Goal: Find specific page/section: Find specific page/section

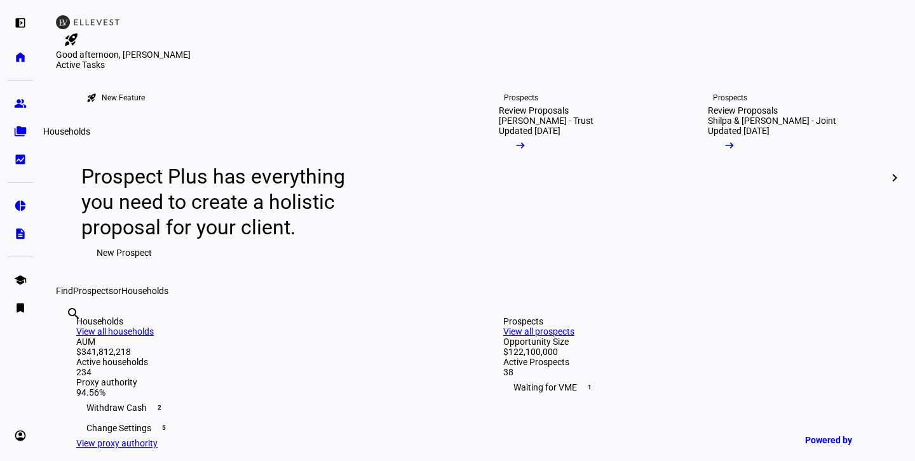
click at [18, 133] on eth-mat-symbol "folder_copy" at bounding box center [20, 131] width 13 height 13
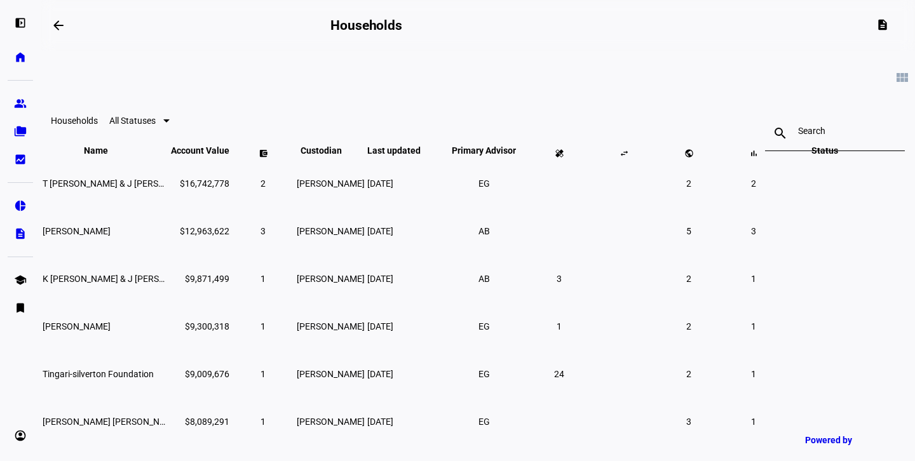
click at [798, 133] on input at bounding box center [835, 131] width 74 height 10
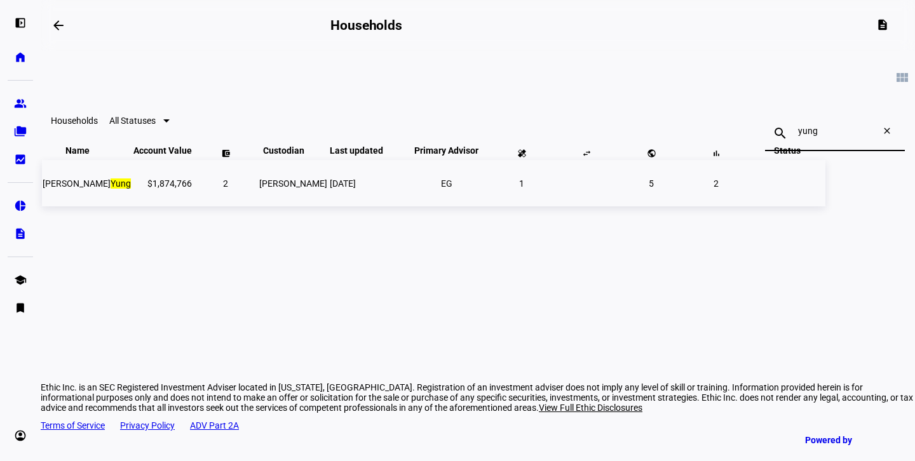
type input "yung"
click at [131, 189] on span "[PERSON_NAME]" at bounding box center [87, 184] width 88 height 10
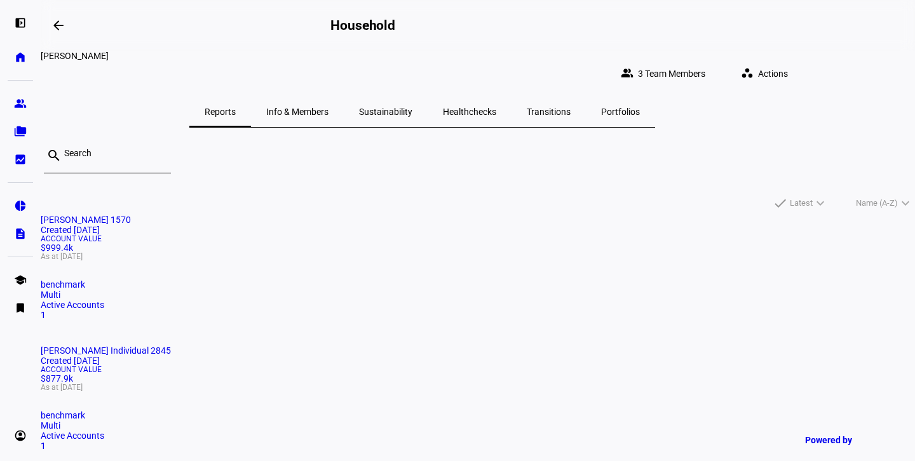
click at [323, 216] on mat-card "[PERSON_NAME] 1570 Created [DATE] Account Value $999.4k As at [DATE] benchmark …" at bounding box center [478, 267] width 874 height 105
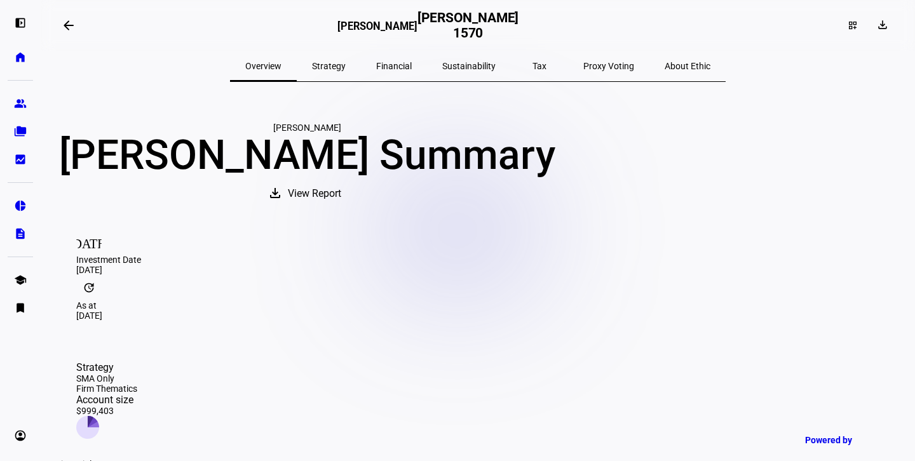
click at [482, 64] on span "Sustainability" at bounding box center [468, 66] width 53 height 9
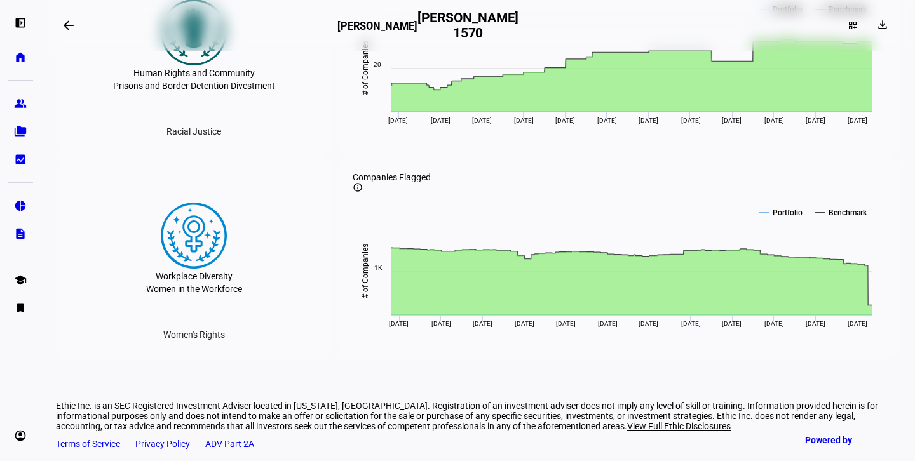
scroll to position [2514, 0]
